Goal: Task Accomplishment & Management: Manage account settings

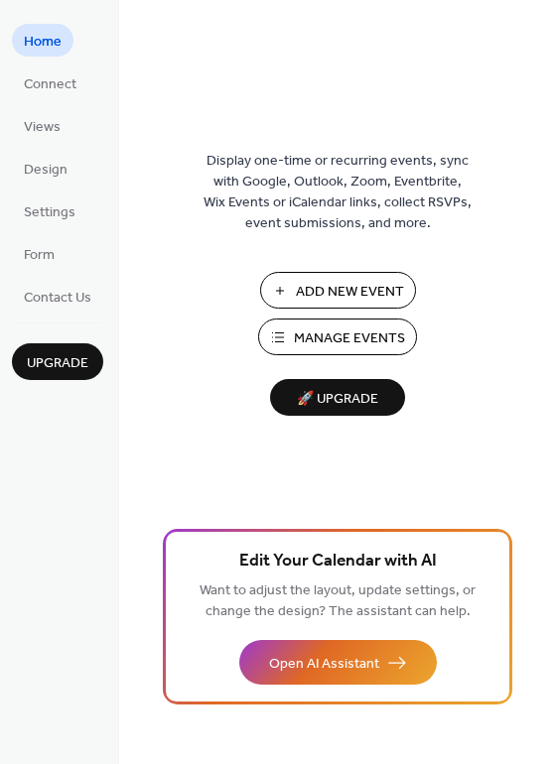
click at [343, 329] on span "Manage Events" at bounding box center [349, 339] width 111 height 21
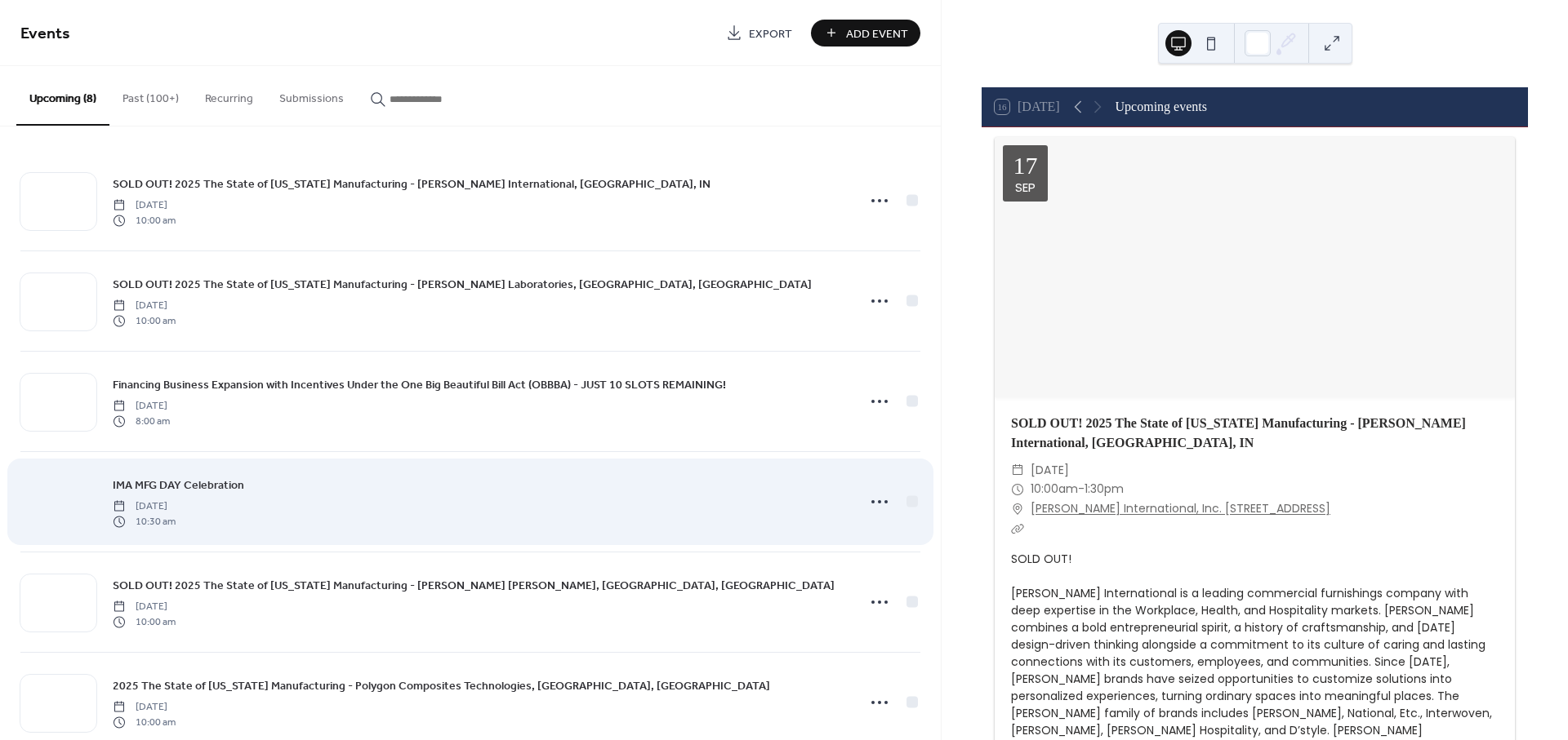
click at [53, 497] on div at bounding box center [58, 502] width 76 height 57
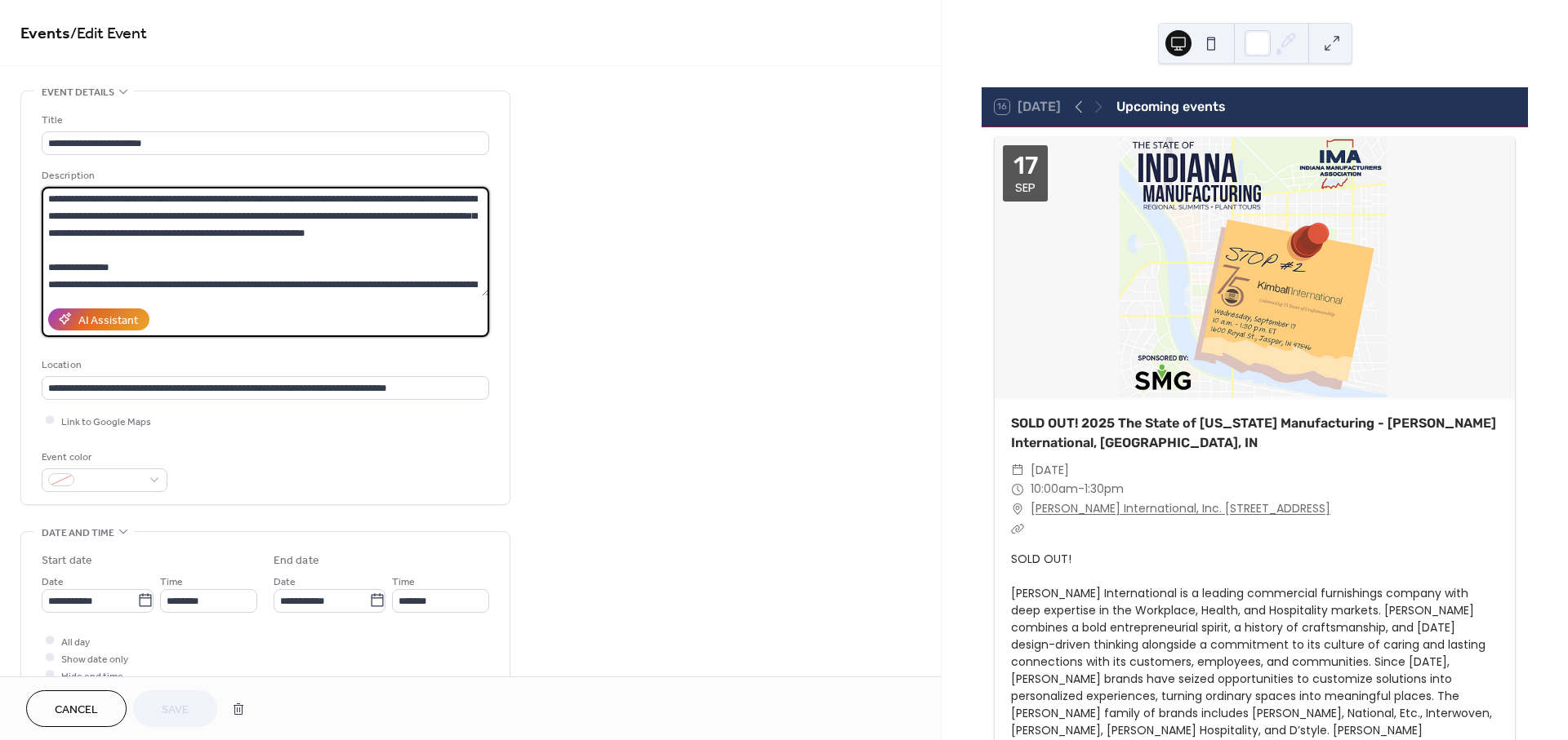
click at [130, 257] on textarea at bounding box center [266, 241] width 448 height 109
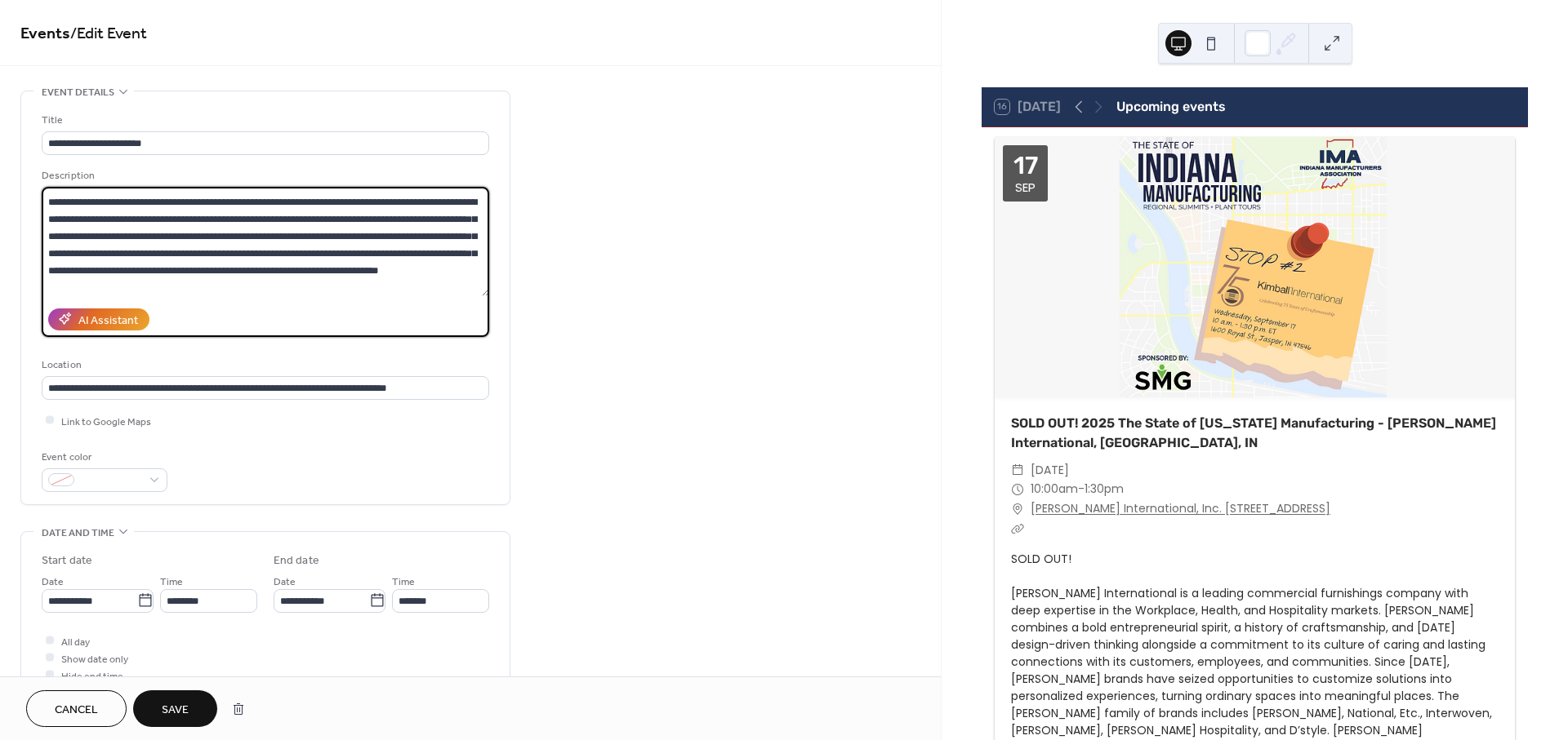
scroll to position [288, 0]
type textarea "**********"
click at [185, 708] on span "Save" at bounding box center [175, 710] width 27 height 17
